Goal: Check status: Check status

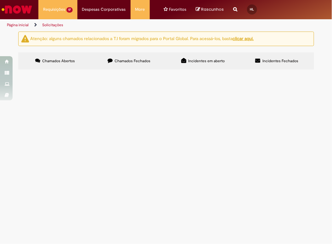
scroll to position [114, 0]
drag, startPoint x: 43, startPoint y: 61, endPoint x: 24, endPoint y: 61, distance: 18.6
click at [0, 0] on td "R13582914" at bounding box center [0, 0] width 0 height 0
copy span "R13582914"
click at [0, 0] on span "CDD [GEOGRAPHIC_DATA] - 13574594066375 - BK VOLUNTARIOS - ZERO GRAU" at bounding box center [0, 0] width 0 height 0
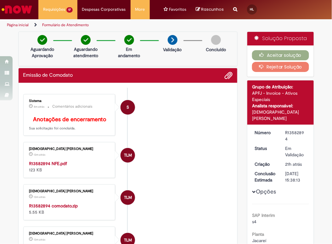
click at [292, 129] on div "R13582894" at bounding box center [296, 135] width 21 height 13
copy div "R13582894"
click at [299, 129] on div "R13582894" at bounding box center [296, 135] width 21 height 13
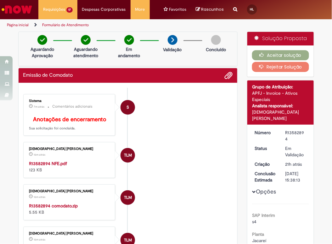
click at [299, 129] on div "R13582894" at bounding box center [296, 135] width 21 height 13
click at [298, 129] on div "R13582894" at bounding box center [296, 135] width 21 height 13
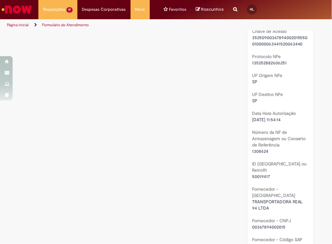
scroll to position [554, 0]
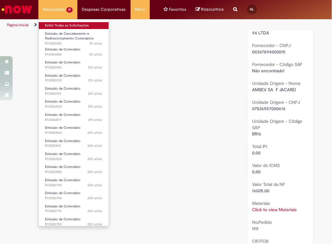
click at [58, 26] on link "Exibir Todas as Solicitações" at bounding box center [74, 25] width 70 height 7
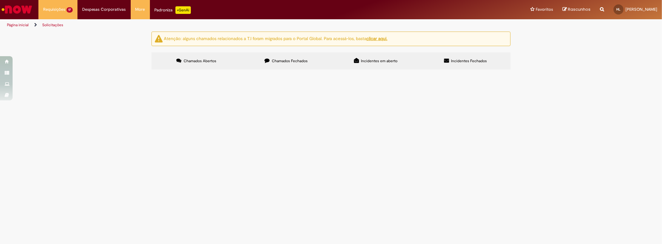
scroll to position [56, 0]
drag, startPoint x: 174, startPoint y: 142, endPoint x: 157, endPoint y: 143, distance: 17.3
click at [0, 0] on td "R13582860" at bounding box center [0, 0] width 0 height 0
drag, startPoint x: 160, startPoint y: 84, endPoint x: 178, endPoint y: 84, distance: 18.3
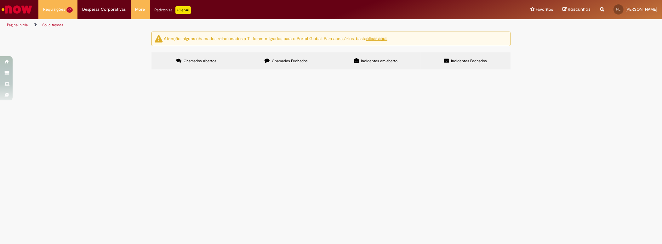
click at [0, 0] on td "R13585356" at bounding box center [0, 0] width 0 height 0
drag, startPoint x: 157, startPoint y: 101, endPoint x: 178, endPoint y: 102, distance: 21.5
click at [0, 0] on td "R13584482" at bounding box center [0, 0] width 0 height 0
copy span "R13584482"
drag, startPoint x: 171, startPoint y: 112, endPoint x: 179, endPoint y: 111, distance: 7.6
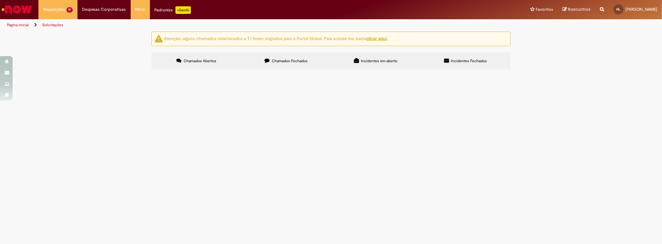
click at [0, 0] on td "R13582956" at bounding box center [0, 0] width 0 height 0
copy span "R13582956"
drag, startPoint x: 159, startPoint y: 122, endPoint x: 177, endPoint y: 121, distance: 18.0
click at [0, 0] on td "R13582939" at bounding box center [0, 0] width 0 height 0
copy span "R13582939"
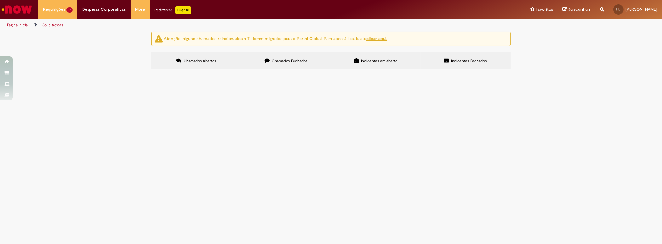
drag, startPoint x: 158, startPoint y: 159, endPoint x: 177, endPoint y: 165, distance: 19.7
click at [0, 0] on td "R13582877" at bounding box center [0, 0] width 0 height 0
copy span "R13582877"
drag, startPoint x: 157, startPoint y: 183, endPoint x: 179, endPoint y: 182, distance: 22.1
click at [0, 0] on td "R13582841" at bounding box center [0, 0] width 0 height 0
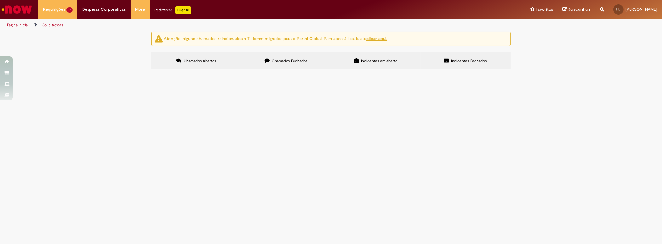
copy span "R13582841"
drag, startPoint x: 158, startPoint y: 193, endPoint x: 180, endPoint y: 193, distance: 21.4
click at [0, 0] on td "R13582824" at bounding box center [0, 0] width 0 height 0
copy span "R13582824"
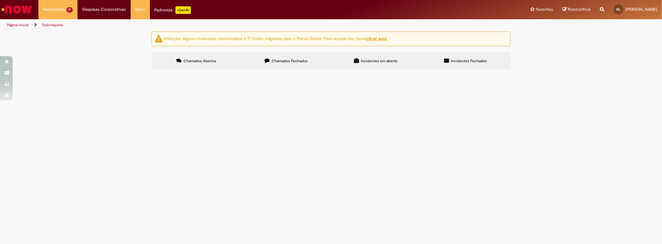
drag, startPoint x: 158, startPoint y: 176, endPoint x: 178, endPoint y: 175, distance: 20.2
click at [0, 0] on td "R13582774" at bounding box center [0, 0] width 0 height 0
copy span "R13582774"
drag, startPoint x: 157, startPoint y: 210, endPoint x: 176, endPoint y: 208, distance: 19.9
click at [0, 0] on td "R13582711" at bounding box center [0, 0] width 0 height 0
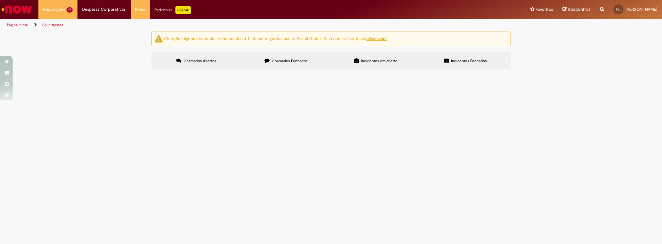
copy span "R13582711"
drag, startPoint x: 178, startPoint y: 144, endPoint x: 158, endPoint y: 145, distance: 20.5
click at [0, 0] on td "R13582805" at bounding box center [0, 0] width 0 height 0
drag, startPoint x: 175, startPoint y: 155, endPoint x: 158, endPoint y: 155, distance: 17.0
click at [0, 0] on td "R13582794" at bounding box center [0, 0] width 0 height 0
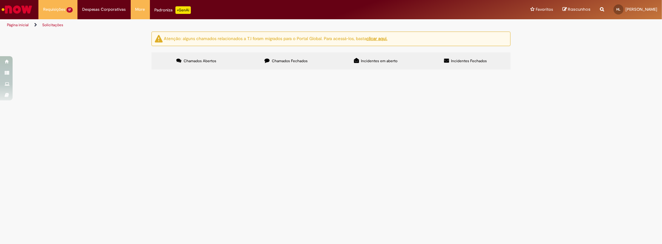
drag, startPoint x: 181, startPoint y: 167, endPoint x: 156, endPoint y: 167, distance: 24.6
click at [0, 0] on td "R13582784" at bounding box center [0, 0] width 0 height 0
drag, startPoint x: 176, startPoint y: 187, endPoint x: 158, endPoint y: 187, distance: 18.3
click at [0, 0] on td "R13582755" at bounding box center [0, 0] width 0 height 0
drag, startPoint x: 176, startPoint y: 210, endPoint x: 158, endPoint y: 210, distance: 18.3
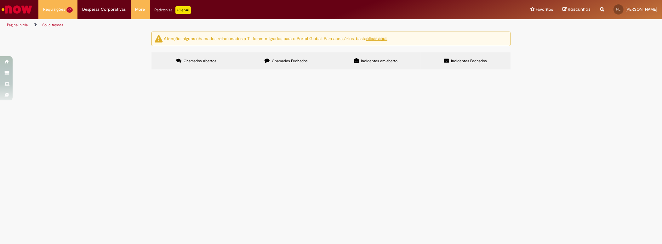
click at [0, 0] on td "R13582711" at bounding box center [0, 0] width 0 height 0
drag, startPoint x: 179, startPoint y: 199, endPoint x: 158, endPoint y: 199, distance: 20.8
click at [0, 0] on td "R13582741" at bounding box center [0, 0] width 0 height 0
drag, startPoint x: 176, startPoint y: 198, endPoint x: 159, endPoint y: 199, distance: 17.4
click at [0, 0] on td "R13582741" at bounding box center [0, 0] width 0 height 0
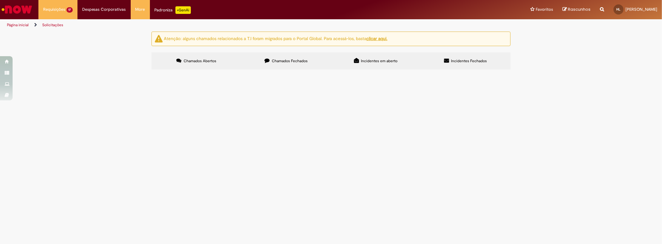
drag, startPoint x: 182, startPoint y: 175, endPoint x: 158, endPoint y: 176, distance: 23.3
click at [0, 0] on td "R13582774" at bounding box center [0, 0] width 0 height 0
drag, startPoint x: 119, startPoint y: 177, endPoint x: 124, endPoint y: 178, distance: 5.1
click at [119, 71] on div "Atenção: alguns chamados relacionados a T.I foram migrados para o Portal Global…" at bounding box center [331, 52] width 662 height 40
drag, startPoint x: 179, startPoint y: 134, endPoint x: 158, endPoint y: 133, distance: 20.5
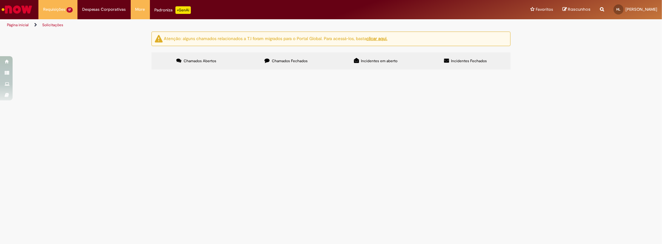
click at [0, 0] on td "R13582824" at bounding box center [0, 0] width 0 height 0
drag, startPoint x: 178, startPoint y: 121, endPoint x: 159, endPoint y: 123, distance: 19.3
click at [0, 0] on td "R13582841" at bounding box center [0, 0] width 0 height 0
drag, startPoint x: 178, startPoint y: 101, endPoint x: 158, endPoint y: 100, distance: 19.9
click at [0, 0] on td "R13582877" at bounding box center [0, 0] width 0 height 0
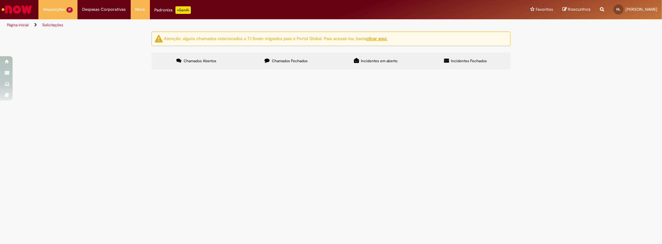
scroll to position [56, 0]
drag, startPoint x: 181, startPoint y: 93, endPoint x: 158, endPoint y: 93, distance: 22.7
click at [0, 0] on td "R13582939" at bounding box center [0, 0] width 0 height 0
drag, startPoint x: 178, startPoint y: 83, endPoint x: 158, endPoint y: 83, distance: 20.8
click at [0, 0] on td "R13582956" at bounding box center [0, 0] width 0 height 0
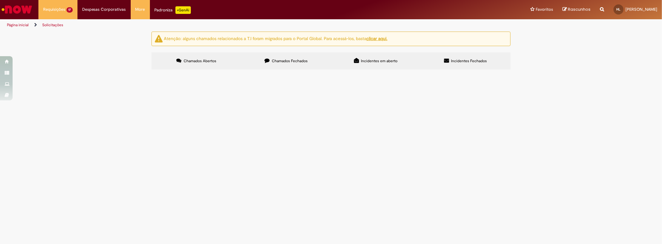
drag, startPoint x: 178, startPoint y: 71, endPoint x: 155, endPoint y: 70, distance: 23.0
click at [0, 0] on div "Exportar como PDF Exportar como Excel Exportar como CSV Itens solicitados Númer…" at bounding box center [0, 0] width 0 height 0
click at [136, 71] on div "Atenção: alguns chamados relacionados a T.I foram migrados para o Portal Global…" at bounding box center [331, 52] width 662 height 40
drag, startPoint x: 181, startPoint y: 70, endPoint x: 158, endPoint y: 71, distance: 22.7
click at [0, 0] on td "R13584482" at bounding box center [0, 0] width 0 height 0
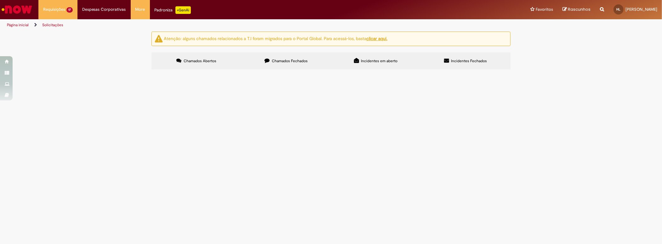
scroll to position [85, 0]
drag, startPoint x: 178, startPoint y: 199, endPoint x: 158, endPoint y: 199, distance: 20.2
click at [0, 0] on td "R13582741" at bounding box center [0, 0] width 0 height 0
click at [533, 71] on div "Atenção: alguns chamados relacionados a T.I foram migrados para o Portal Global…" at bounding box center [331, 52] width 662 height 40
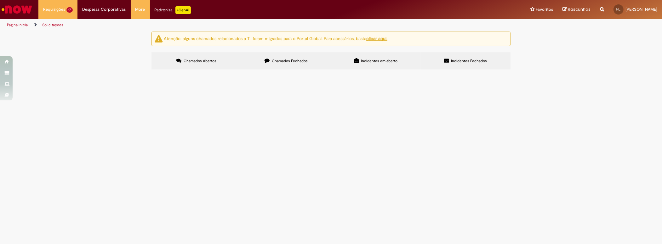
click at [0, 0] on span "CDD SALTO - 40349304000183 - COCO BAMBU SOROCABA - PORTA VIDRO PREMIUM SLIM STE…" at bounding box center [0, 0] width 0 height 0
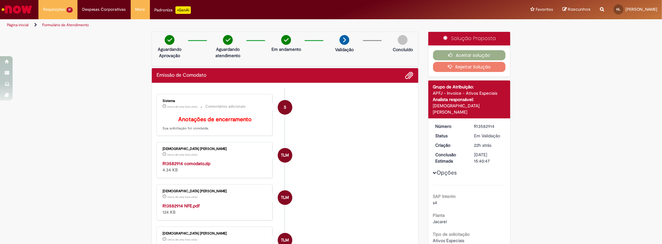
click at [488, 123] on div "R13582914" at bounding box center [488, 126] width 29 height 6
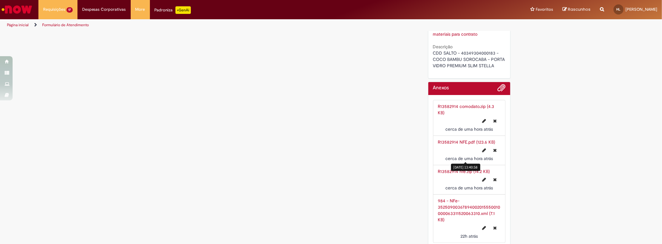
scroll to position [1494, 0]
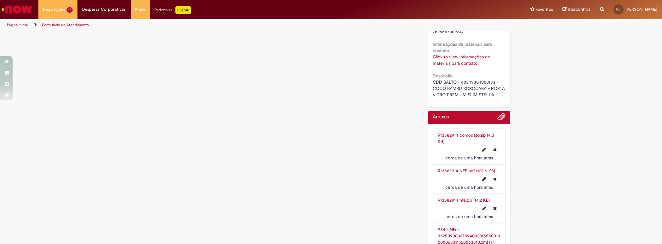
click at [459, 80] on span "CDD SALTO - 40349304000183 - COCO BAMBU SOROCABA - PORTA VIDRO PREMIUM SLIM STE…" at bounding box center [469, 88] width 73 height 18
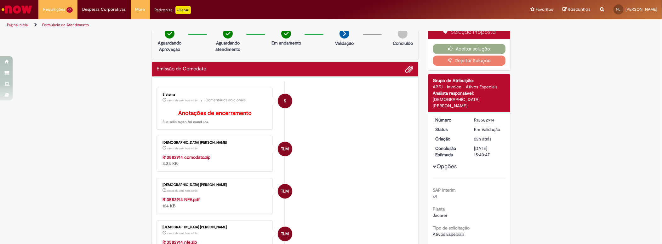
scroll to position [0, 0]
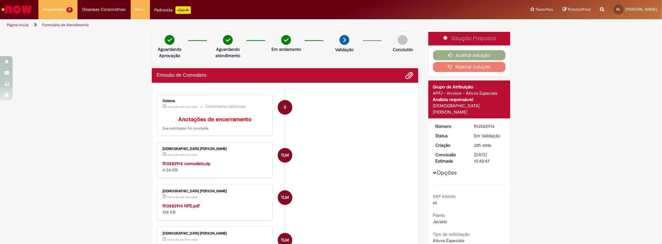
click at [483, 123] on div "R13582914" at bounding box center [488, 126] width 29 height 6
click at [190, 166] on div "[DATE] 13:40:58" at bounding box center [178, 162] width 29 height 7
click at [204, 166] on strong "R13582914 comodato.zip" at bounding box center [187, 163] width 48 height 6
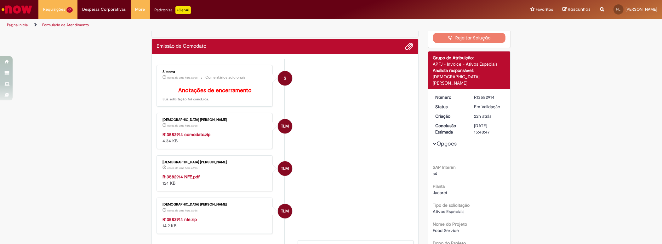
click at [192, 179] on strong "R13582914 NFE.pdf" at bounding box center [181, 177] width 37 height 6
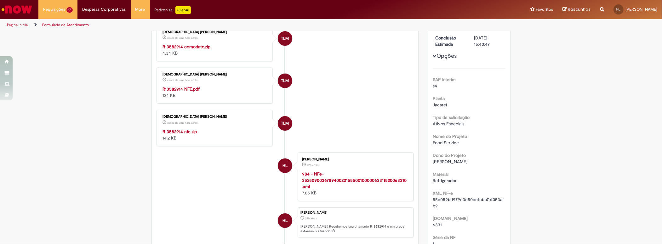
click at [189, 134] on strong "R13582914 nfe.zip" at bounding box center [180, 132] width 34 height 6
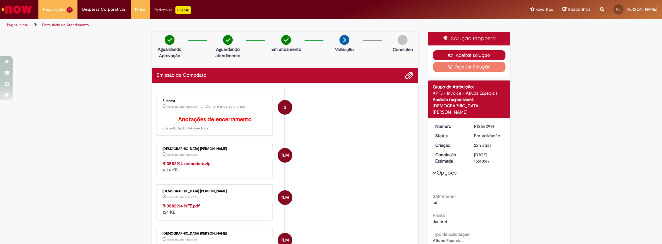
click at [482, 55] on button "Aceitar solução" at bounding box center [469, 55] width 73 height 10
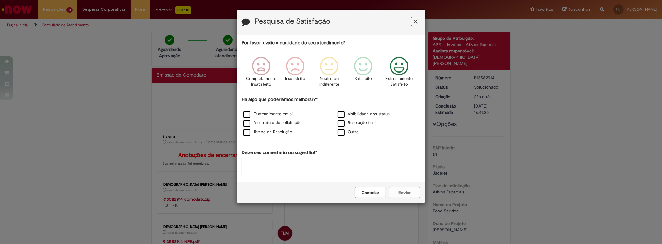
click at [411, 72] on icon "Feedback" at bounding box center [400, 66] width 24 height 19
click at [265, 114] on label "O atendimento em si" at bounding box center [268, 114] width 49 height 6
click at [405, 193] on button "Enviar" at bounding box center [405, 192] width 32 height 11
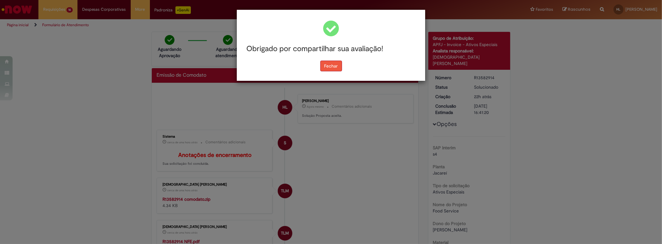
click at [334, 65] on button "Fechar" at bounding box center [332, 66] width 22 height 11
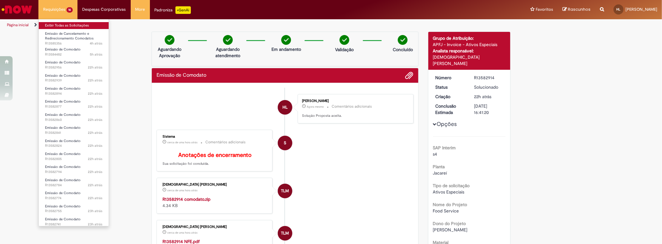
click at [74, 22] on link "Exibir Todas as Solicitações" at bounding box center [74, 25] width 70 height 7
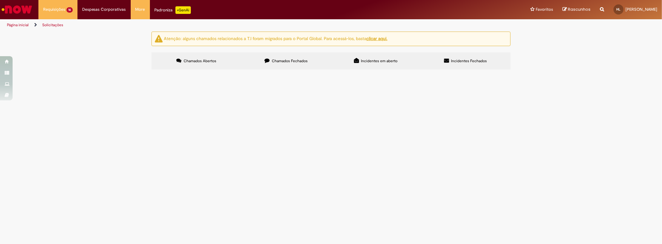
click at [0, 0] on span "CDD [GEOGRAPHIC_DATA] - 13574594066375 - BK VOLUNTARIOS - ZERO GRAU" at bounding box center [0, 0] width 0 height 0
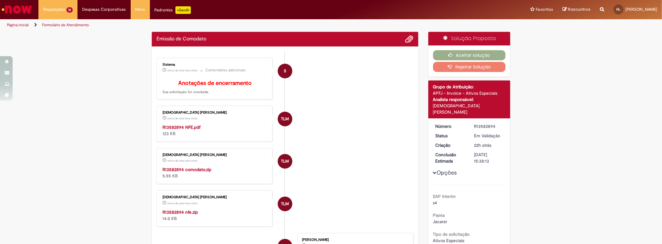
click at [487, 123] on div "R13582894" at bounding box center [488, 126] width 29 height 6
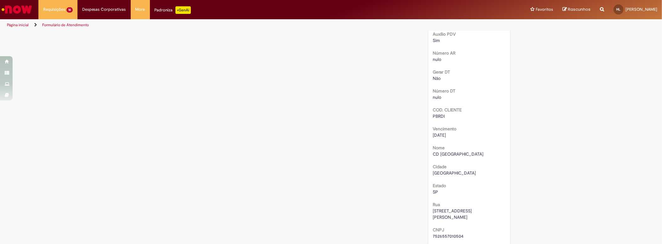
scroll to position [1459, 0]
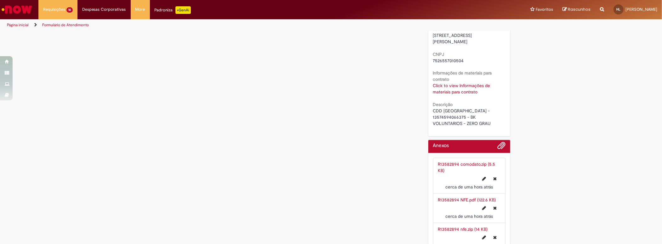
click at [456, 108] on span "CDD [GEOGRAPHIC_DATA] - 13574594066375 - BK VOLUNTARIOS - ZERO GRAU" at bounding box center [462, 117] width 58 height 18
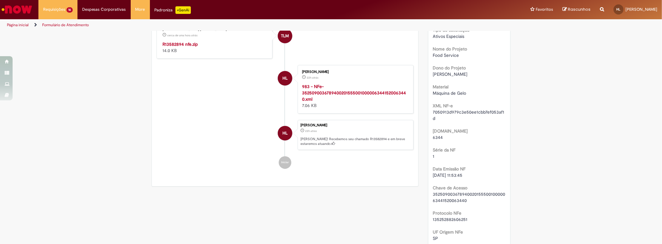
scroll to position [0, 0]
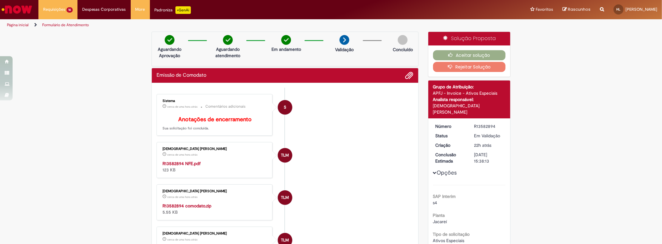
click at [191, 166] on strong "R13582894 NFE.pdf" at bounding box center [182, 163] width 38 height 6
click at [189, 208] on strong "R13582894 comodato.zip" at bounding box center [187, 206] width 49 height 6
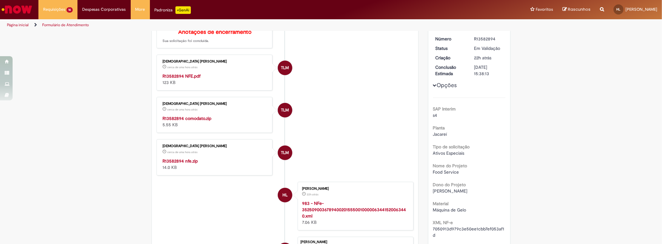
click at [189, 164] on strong "R13582894 nfe.zip" at bounding box center [180, 161] width 35 height 6
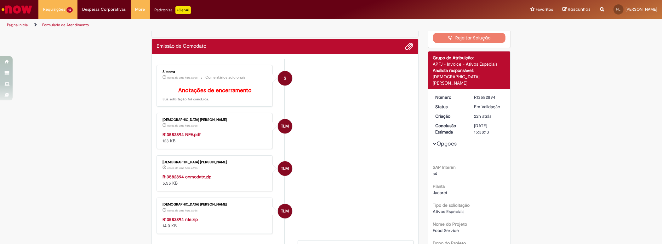
scroll to position [0, 0]
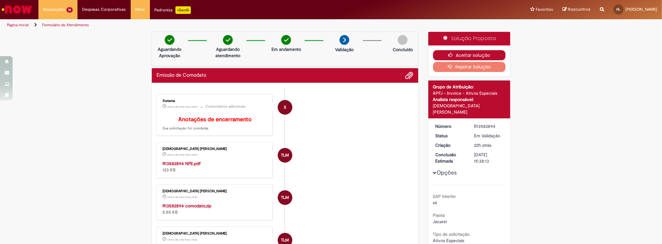
click at [468, 53] on button "Aceitar solução" at bounding box center [469, 55] width 73 height 10
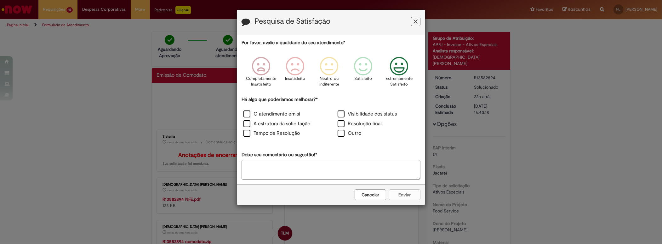
click at [405, 73] on icon "Feedback" at bounding box center [400, 66] width 24 height 19
click at [294, 114] on label "O atendimento em si" at bounding box center [272, 113] width 57 height 7
click at [407, 192] on button "Enviar" at bounding box center [405, 194] width 32 height 11
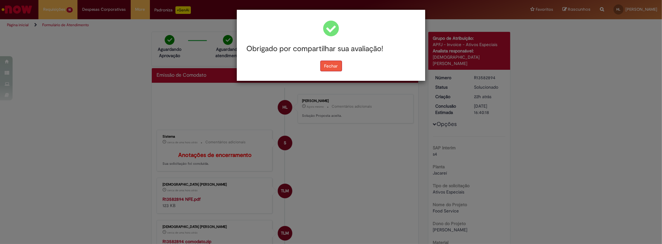
click at [330, 64] on button "Fechar" at bounding box center [332, 66] width 22 height 11
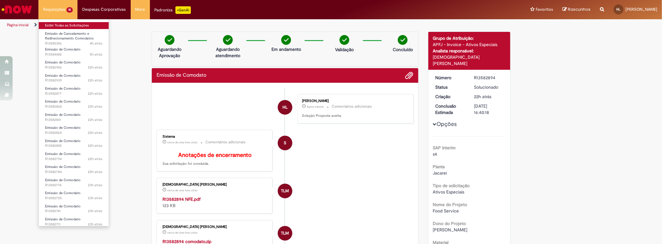
click at [68, 22] on link "Exibir Todas as Solicitações" at bounding box center [74, 25] width 70 height 7
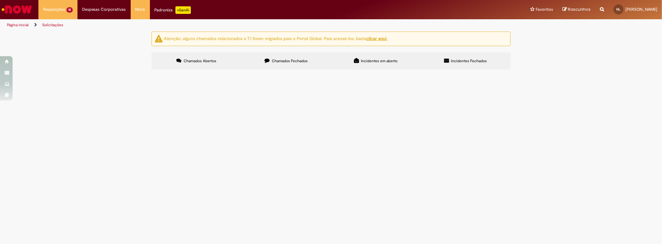
click at [0, 0] on span "CBM Carpina - 52496748000120 - FILIAL BK VITORIA PA - ZERO GRAU 315" at bounding box center [0, 0] width 0 height 0
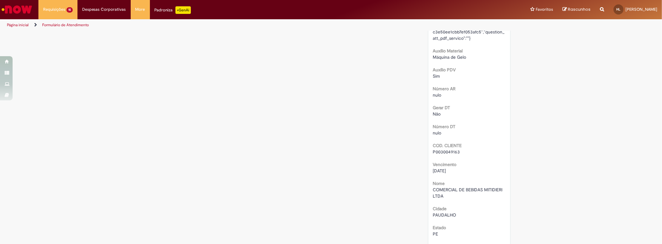
scroll to position [1167, 0]
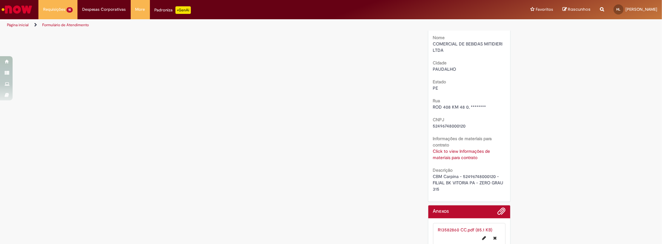
click at [463, 173] on span "CBM Carpina - 52496748000120 - FILIAL BK VITORIA PA - ZERO GRAU 315" at bounding box center [469, 182] width 72 height 18
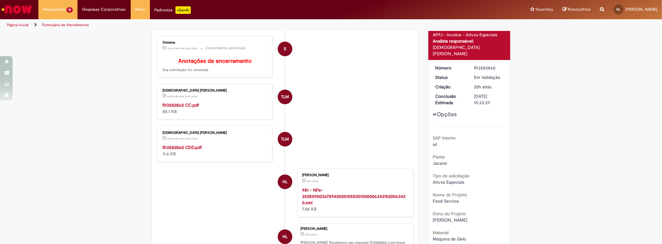
scroll to position [0, 0]
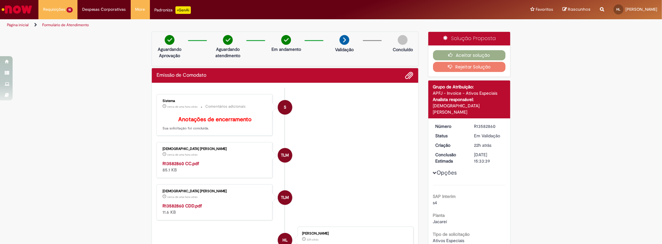
click at [481, 123] on div "R13582860" at bounding box center [488, 126] width 29 height 6
click at [191, 166] on strong "R13582860 CC.pdf" at bounding box center [181, 163] width 37 height 6
click at [193, 208] on strong "R13582860 CDD.pdf" at bounding box center [182, 206] width 39 height 6
click at [471, 51] on button "Aceitar solução" at bounding box center [469, 55] width 73 height 10
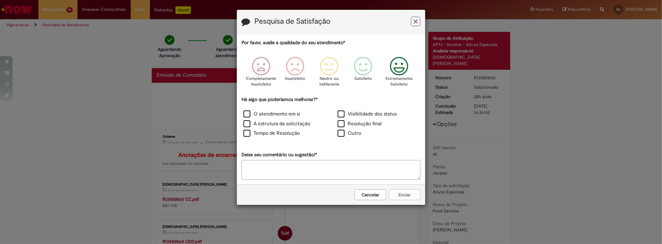
click at [399, 73] on icon "Feedback" at bounding box center [400, 66] width 24 height 19
click at [291, 111] on label "O atendimento em si" at bounding box center [272, 113] width 57 height 7
click at [397, 192] on button "Enviar" at bounding box center [405, 194] width 32 height 11
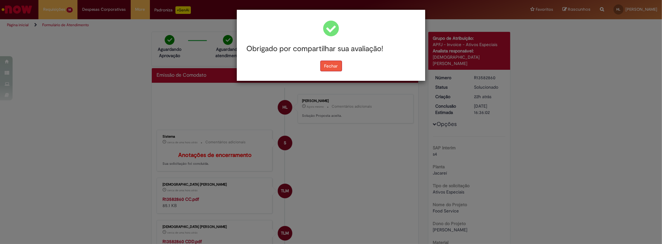
click at [338, 70] on button "Fechar" at bounding box center [332, 66] width 22 height 11
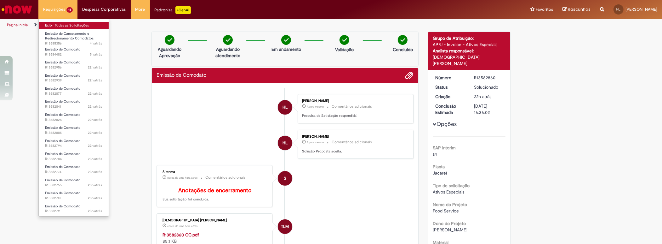
click at [65, 23] on link "Exibir Todas as Solicitações" at bounding box center [74, 25] width 70 height 7
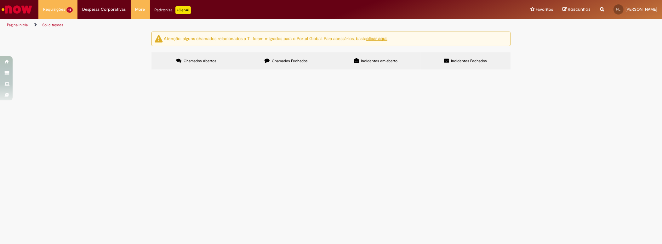
click at [0, 0] on span "Em Validação" at bounding box center [0, 0] width 0 height 0
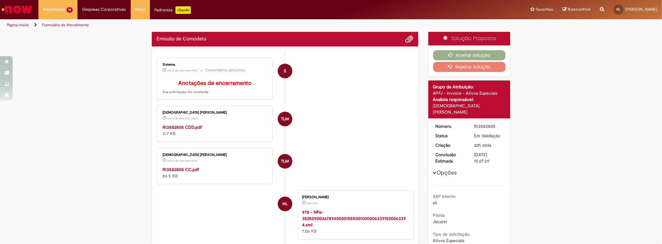
click at [481, 123] on div "R13582805" at bounding box center [488, 126] width 29 height 6
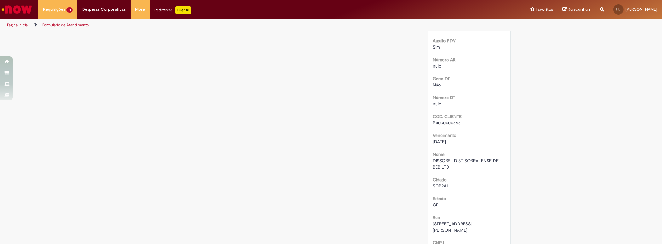
scroll to position [1255, 0]
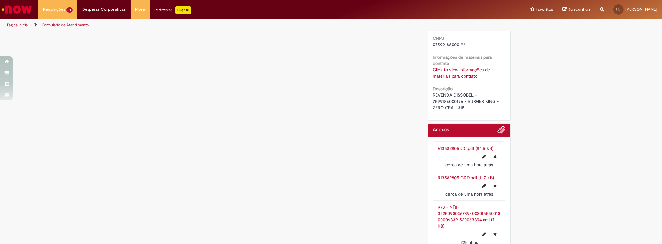
click at [449, 93] on span "REVENDA DISSOBEL - 7599186000196 - BURGER KING - ZERO GRAU 315" at bounding box center [466, 101] width 67 height 18
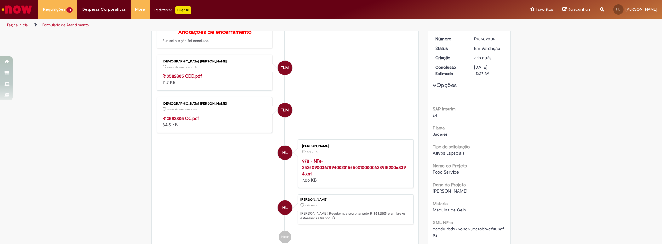
scroll to position [58, 0]
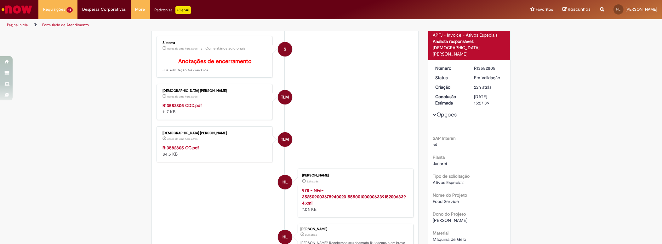
click at [188, 108] on strong "R13582805 CDD.pdf" at bounding box center [182, 105] width 39 height 6
click at [186, 150] on div "[DATE] 13:40:06" at bounding box center [178, 146] width 29 height 7
click at [188, 150] on strong "R13582805 CC.pdf" at bounding box center [181, 148] width 37 height 6
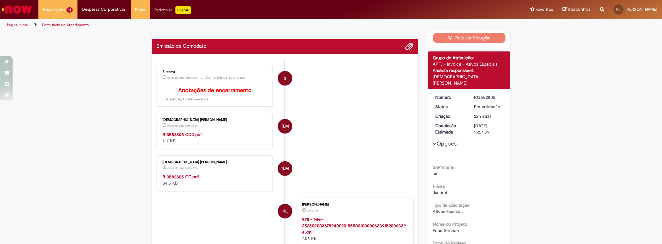
scroll to position [0, 0]
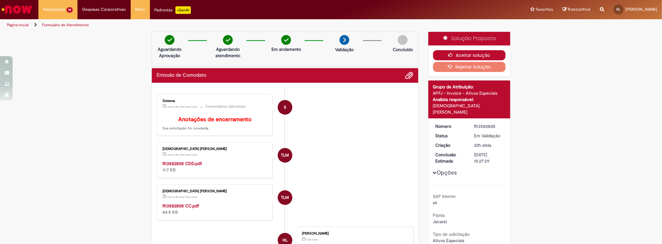
click at [464, 57] on button "Aceitar solução" at bounding box center [469, 55] width 73 height 10
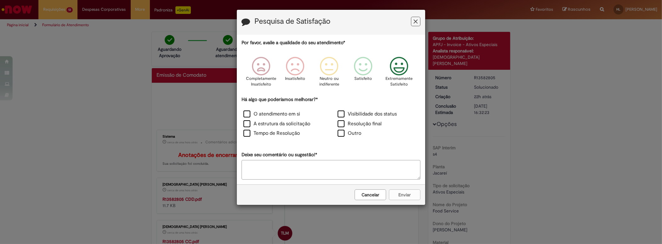
click at [404, 68] on icon "Feedback" at bounding box center [400, 66] width 24 height 19
click at [282, 112] on label "O atendimento em si" at bounding box center [272, 113] width 57 height 7
click at [403, 192] on button "Enviar" at bounding box center [405, 194] width 32 height 11
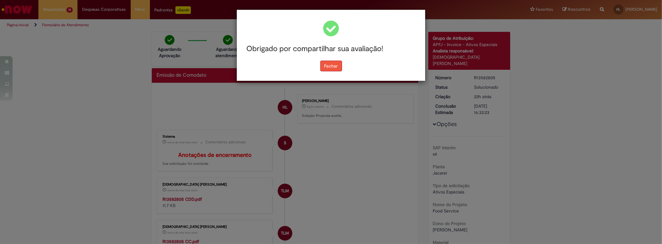
click at [321, 69] on button "Fechar" at bounding box center [332, 66] width 22 height 11
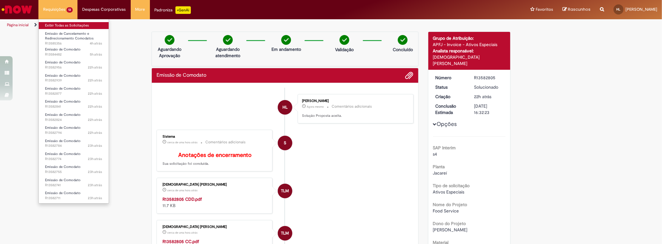
click at [69, 26] on link "Exibir Todas as Solicitações" at bounding box center [74, 25] width 70 height 7
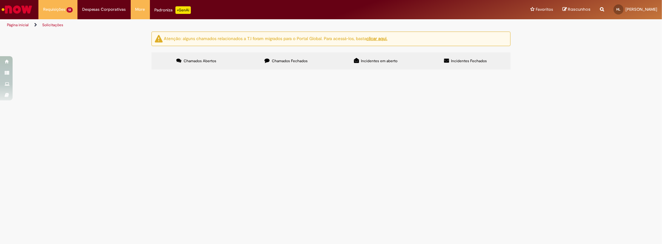
click at [0, 0] on span "Em Validação" at bounding box center [0, 0] width 0 height 0
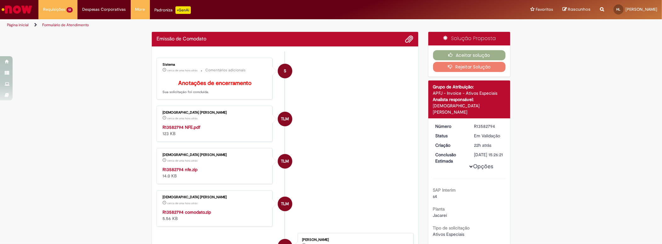
click at [481, 123] on div "R13582794" at bounding box center [488, 126] width 29 height 6
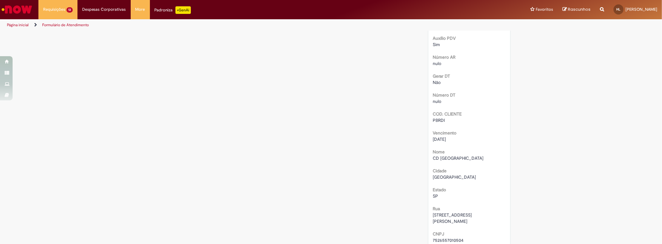
scroll to position [1478, 0]
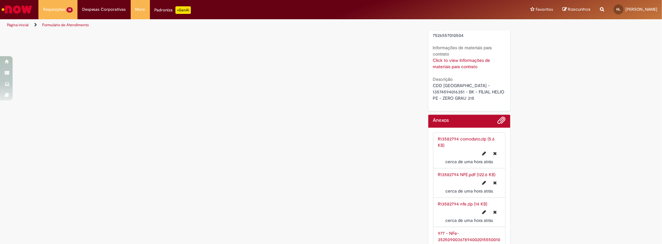
click at [454, 84] on span "CDD [GEOGRAPHIC_DATA] - 13574594016351 - BK - FILIAL HELIO PE - ZERO GRAU 315" at bounding box center [469, 92] width 73 height 18
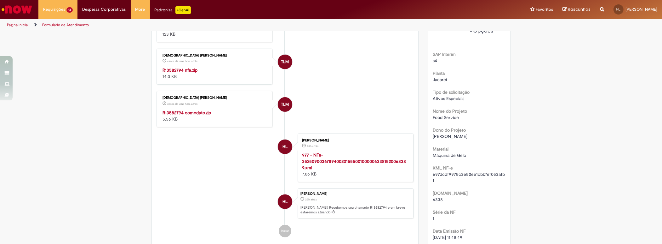
scroll to position [48, 0]
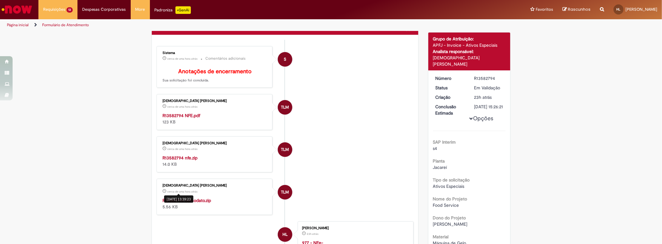
click at [190, 202] on div "[DATE] 13:39:23" at bounding box center [178, 198] width 29 height 7
click at [203, 203] on strong "R13582794 comodato.zip" at bounding box center [187, 200] width 49 height 6
click at [190, 160] on strong "R13582794 nfe.zip" at bounding box center [180, 158] width 35 height 6
click at [190, 118] on strong "R13582794 NFE.pdf" at bounding box center [182, 116] width 38 height 6
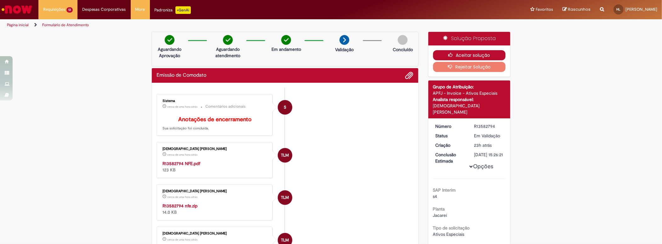
click at [455, 57] on button "Aceitar solução" at bounding box center [469, 55] width 73 height 10
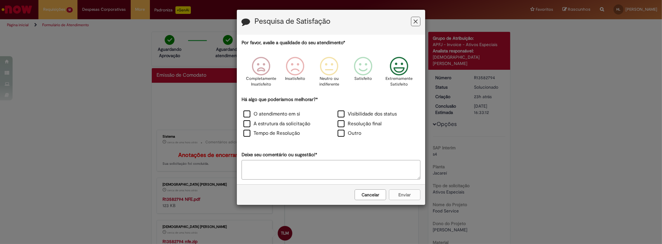
click at [399, 78] on p "Extremamente Satisfeito" at bounding box center [399, 82] width 27 height 12
click at [293, 115] on label "O atendimento em si" at bounding box center [272, 113] width 57 height 7
click at [406, 194] on button "Enviar" at bounding box center [405, 194] width 32 height 11
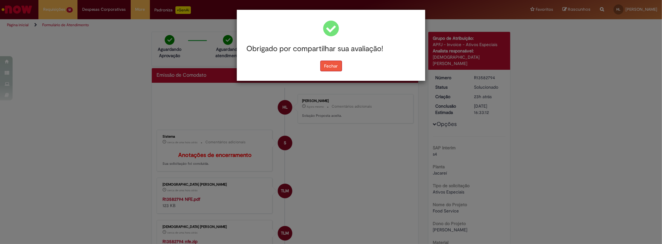
click at [332, 61] on button "Fechar" at bounding box center [332, 66] width 22 height 11
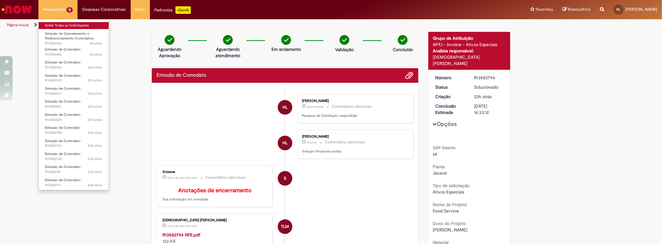
click at [68, 23] on link "Exibir Todas as Solicitações" at bounding box center [74, 25] width 70 height 7
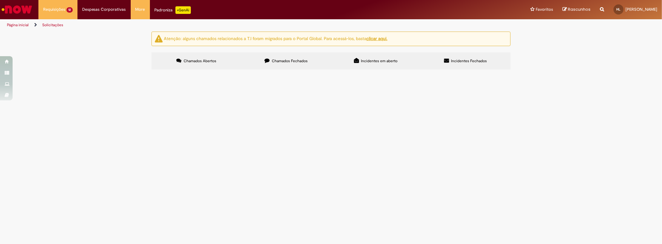
drag, startPoint x: 181, startPoint y: 192, endPoint x: 303, endPoint y: 191, distance: 122.0
click at [0, 0] on tr "R13582784 Emissão de Comodato CDD DIADEMA - 13574594087704 - FILIAL POPEYES PRA…" at bounding box center [0, 0] width 0 height 0
click at [0, 0] on span "CDD DIADEMA - 13574594087704 - FILIAL POPEYES PRACA - ZERO GRAU 315" at bounding box center [0, 0] width 0 height 0
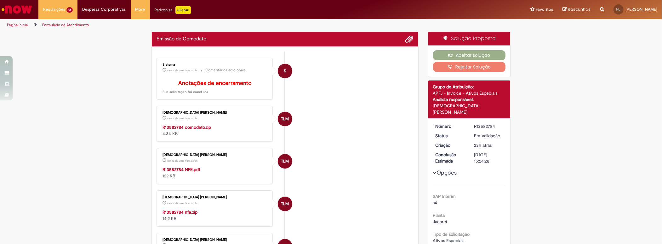
click at [478, 123] on div "R13582784" at bounding box center [488, 126] width 29 height 6
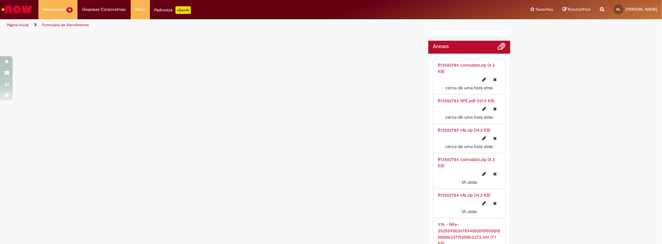
scroll to position [1465, 0]
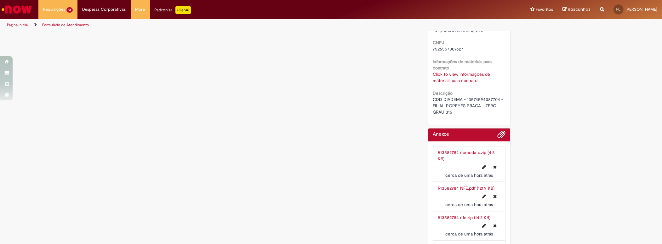
click at [444, 96] on span "CDD DIADEMA - 13574594087704 - FILIAL POPEYES PRACA - ZERO GRAU 315" at bounding box center [469, 105] width 72 height 18
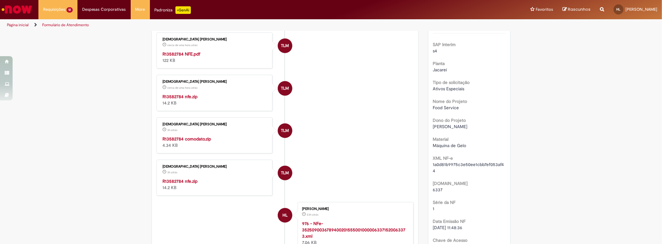
scroll to position [64, 0]
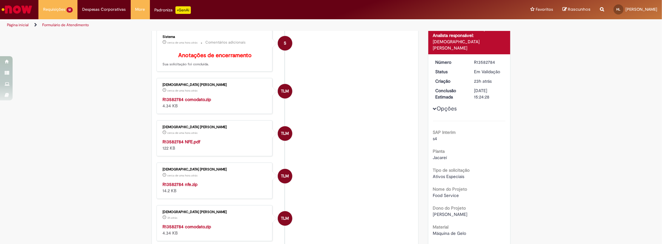
click at [194, 102] on strong "R13582784 comodato.zip" at bounding box center [187, 99] width 49 height 6
click at [193, 144] on strong "R13582784 NFE.pdf" at bounding box center [182, 142] width 38 height 6
click at [185, 186] on div "[DATE] 13:38:45" at bounding box center [178, 182] width 29 height 7
click at [189, 187] on strong "R13582784 nfe.zip" at bounding box center [180, 184] width 35 height 6
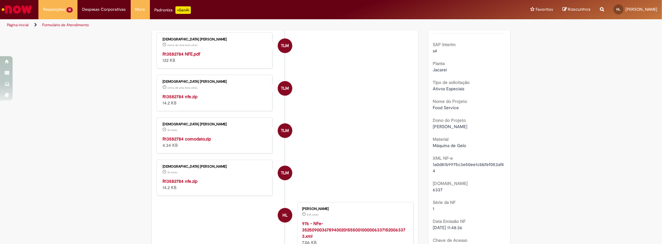
scroll to position [6, 0]
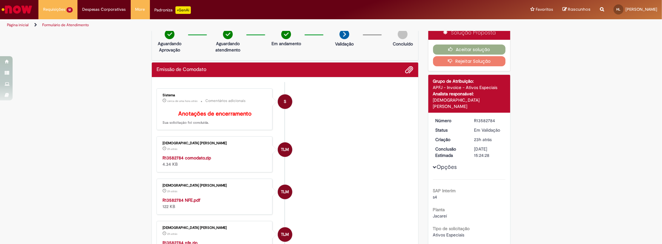
click at [482, 117] on div "R13582784" at bounding box center [488, 120] width 29 height 6
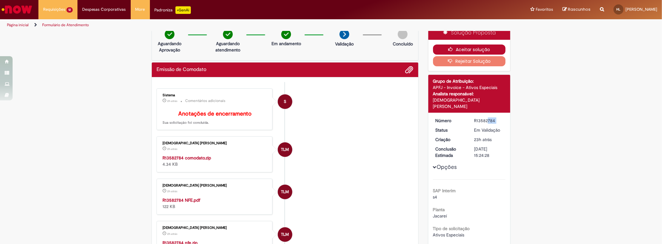
click at [458, 51] on button "Aceitar solução" at bounding box center [469, 49] width 73 height 10
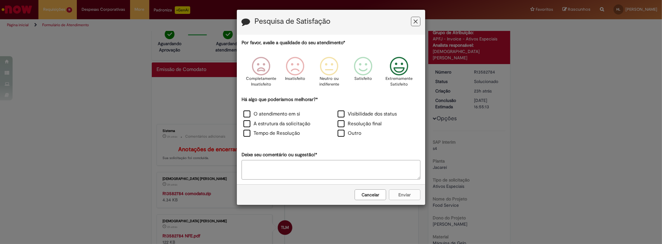
click at [405, 65] on icon "Feedback" at bounding box center [400, 66] width 24 height 19
click at [283, 116] on label "O atendimento em si" at bounding box center [272, 113] width 57 height 7
click at [395, 190] on button "Enviar" at bounding box center [405, 194] width 32 height 11
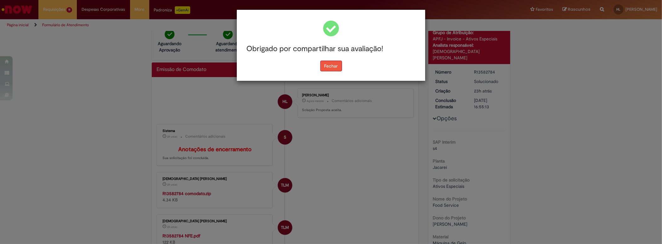
click at [332, 64] on button "Fechar" at bounding box center [332, 66] width 22 height 11
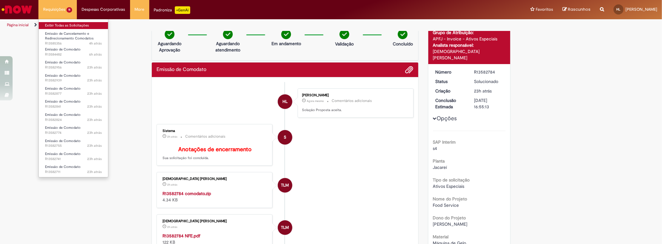
click at [69, 25] on link "Exibir Todas as Solicitações" at bounding box center [73, 25] width 69 height 7
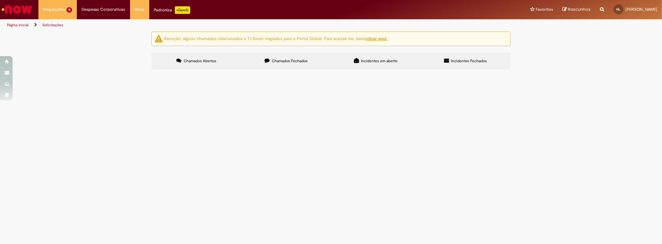
click at [0, 0] on span "Em Validação" at bounding box center [0, 0] width 0 height 0
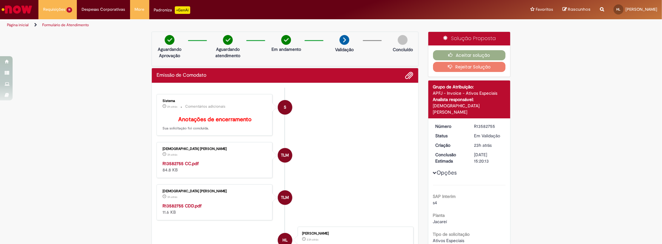
click at [350, 170] on li "TLM [PERSON_NAME] 3h atrás 3 horas atrás R13582755 CC.pdf 84.8 KB" at bounding box center [285, 160] width 257 height 36
click at [482, 123] on div "R13582755" at bounding box center [488, 126] width 29 height 6
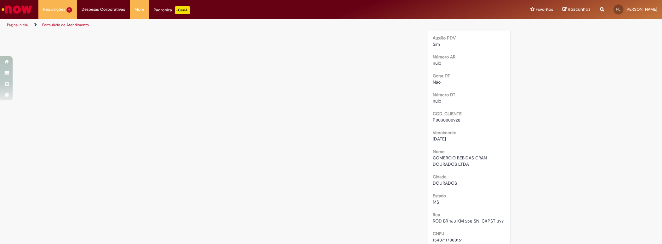
scroll to position [1255, 0]
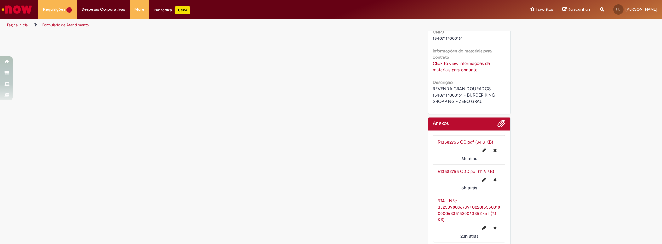
click at [458, 92] on span "REVENDA GRAN DOURADOS - 15407117000161 - BURGER KING SHOPPING - ZERO GRAU" at bounding box center [464, 95] width 63 height 18
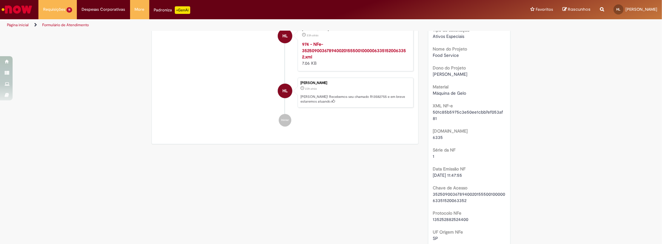
scroll to position [58, 0]
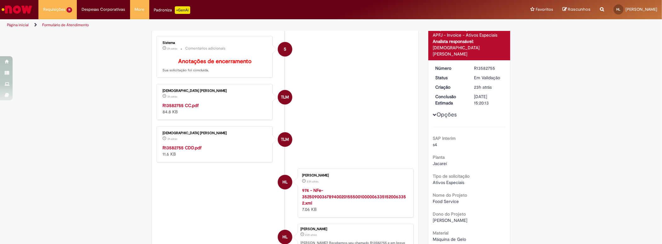
click at [191, 108] on strong "R13582755 CC.pdf" at bounding box center [181, 105] width 36 height 6
click at [191, 150] on strong "R13582755 CDD.pdf" at bounding box center [182, 148] width 39 height 6
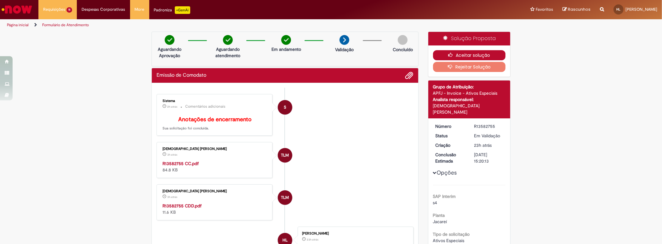
click at [463, 56] on button "Aceitar solução" at bounding box center [469, 55] width 73 height 10
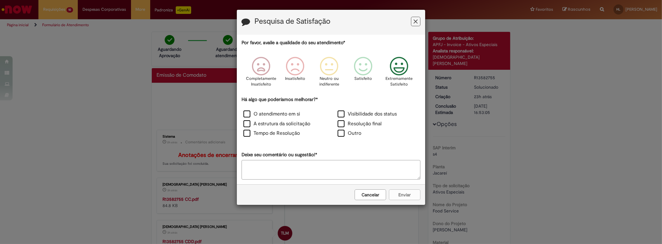
click at [402, 74] on icon "Feedback" at bounding box center [400, 66] width 24 height 19
click at [281, 113] on label "O atendimento em si" at bounding box center [272, 113] width 57 height 7
click at [404, 197] on button "Enviar" at bounding box center [405, 194] width 32 height 11
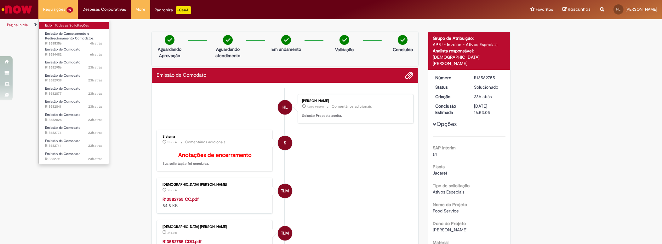
click at [70, 24] on link "Exibir Todas as Solicitações" at bounding box center [74, 25] width 70 height 7
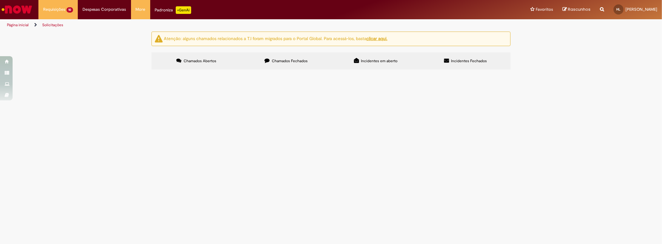
click at [0, 0] on span "Em Validação" at bounding box center [0, 0] width 0 height 0
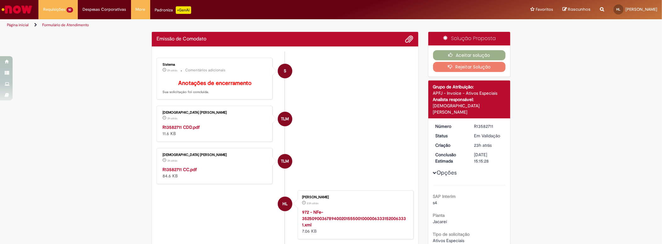
click at [482, 123] on div "R13582711" at bounding box center [488, 126] width 29 height 6
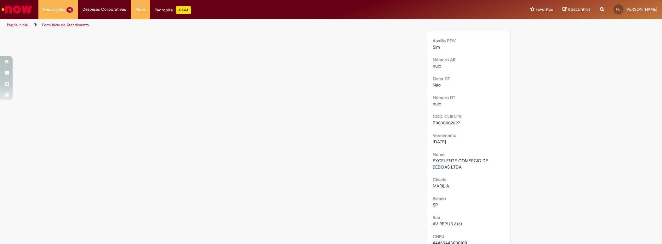
scroll to position [1255, 0]
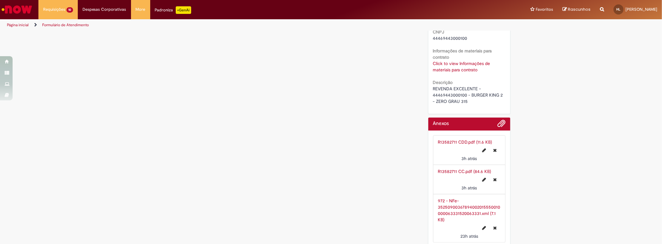
click at [458, 92] on span "REVENDA EXCELENTE - 44469443000100 - BURGER KING 2 - ZERO GRAU 315" at bounding box center [468, 95] width 71 height 18
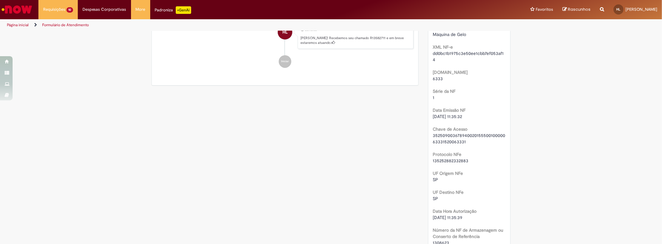
scroll to position [87, 0]
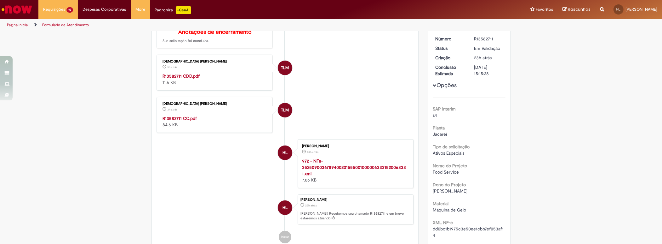
click at [184, 127] on div "R13582711 CC.pdf 84.6 KB" at bounding box center [215, 121] width 105 height 13
click at [185, 121] on strong "R13582711 CC.pdf" at bounding box center [180, 118] width 34 height 6
click at [194, 79] on strong "R13582711 CDD.pdf" at bounding box center [181, 76] width 37 height 6
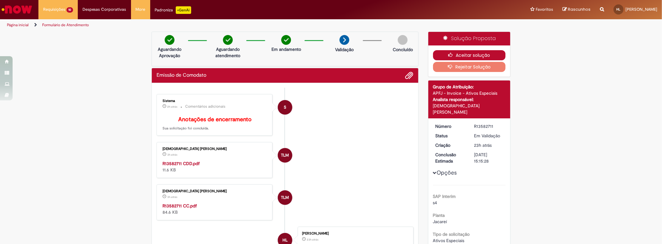
click at [455, 53] on button "Aceitar solução" at bounding box center [469, 55] width 73 height 10
